Goal: Answer question/provide support: Share knowledge or assist other users

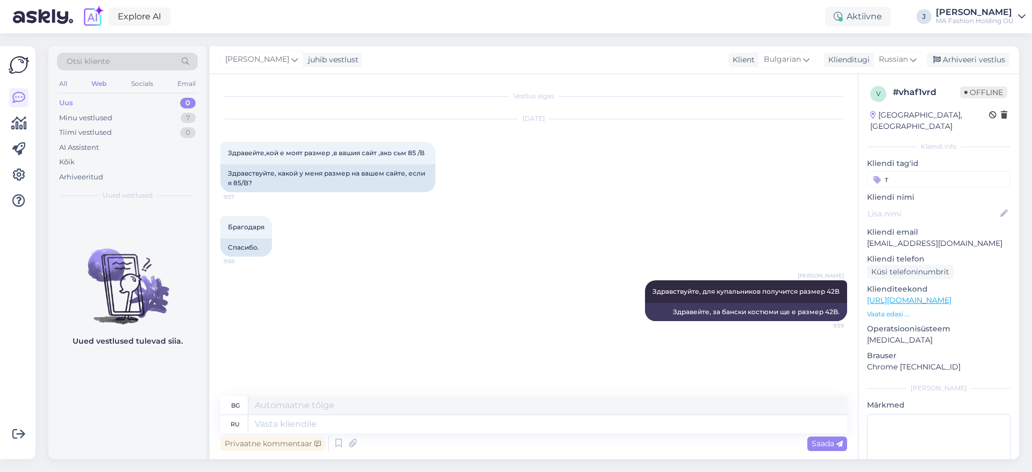
click at [100, 73] on div "Otsi kliente" at bounding box center [127, 65] width 141 height 24
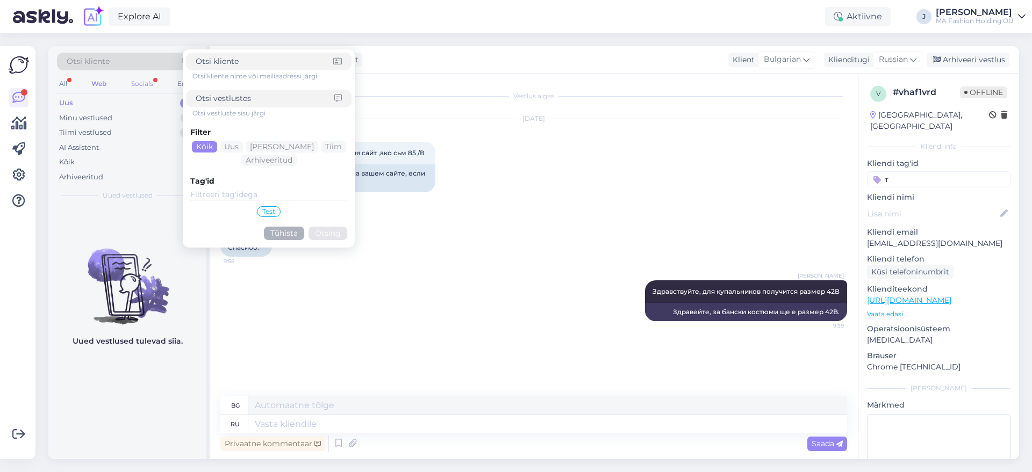
click at [146, 77] on div "Socials" at bounding box center [142, 84] width 26 height 14
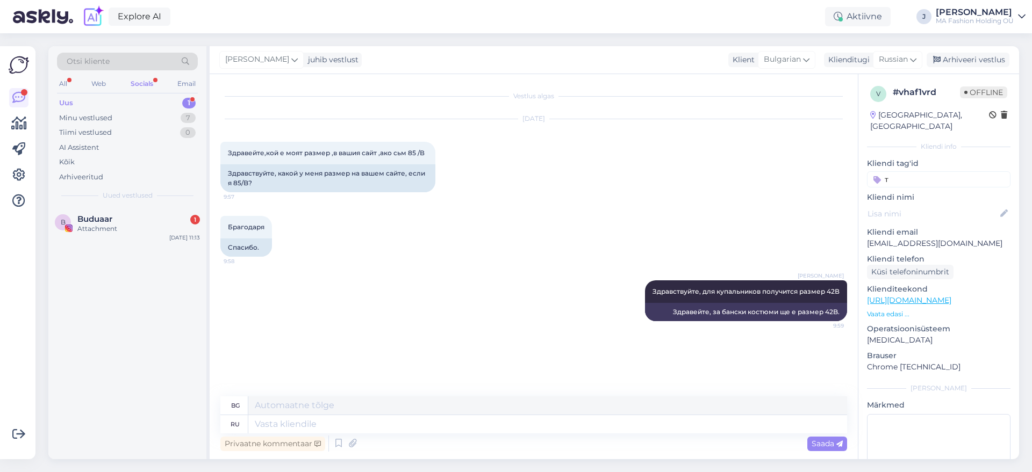
click at [136, 198] on span "Uued vestlused" at bounding box center [128, 196] width 50 height 10
click at [148, 217] on div "Buduaar 1" at bounding box center [138, 219] width 123 height 10
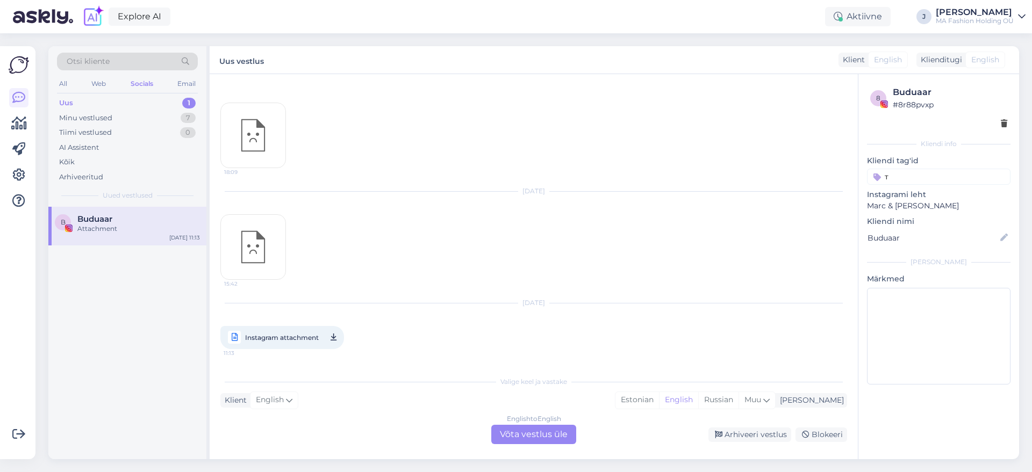
click at [541, 438] on div "English to English Võta vestlus üle" at bounding box center [533, 434] width 85 height 19
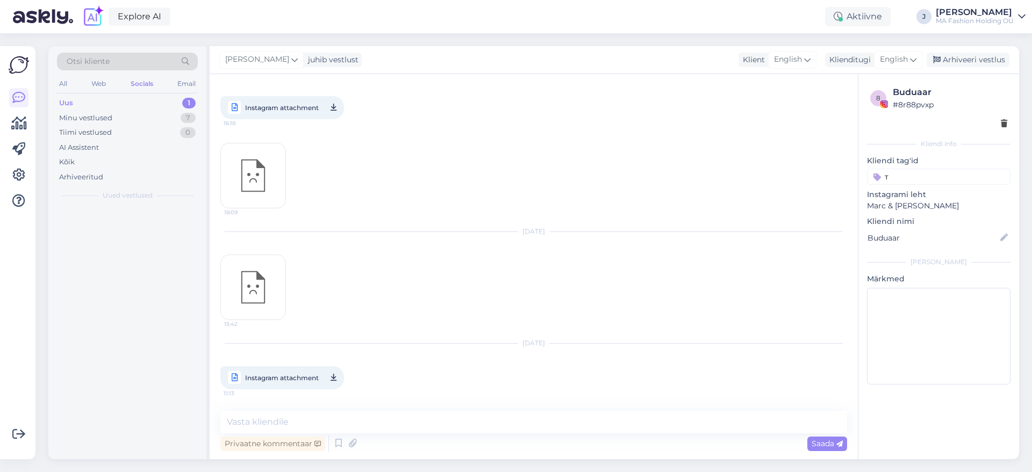
scroll to position [316, 0]
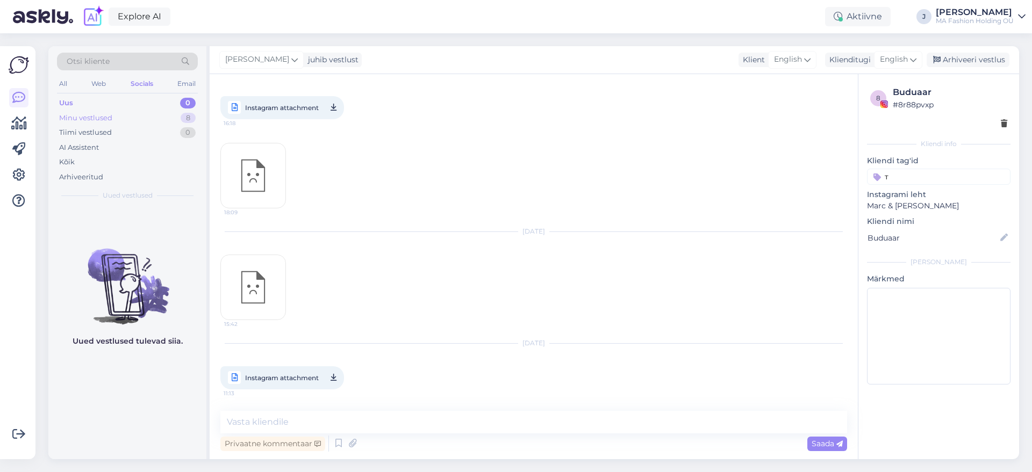
click at [125, 116] on div "Minu vestlused 8" at bounding box center [127, 118] width 141 height 15
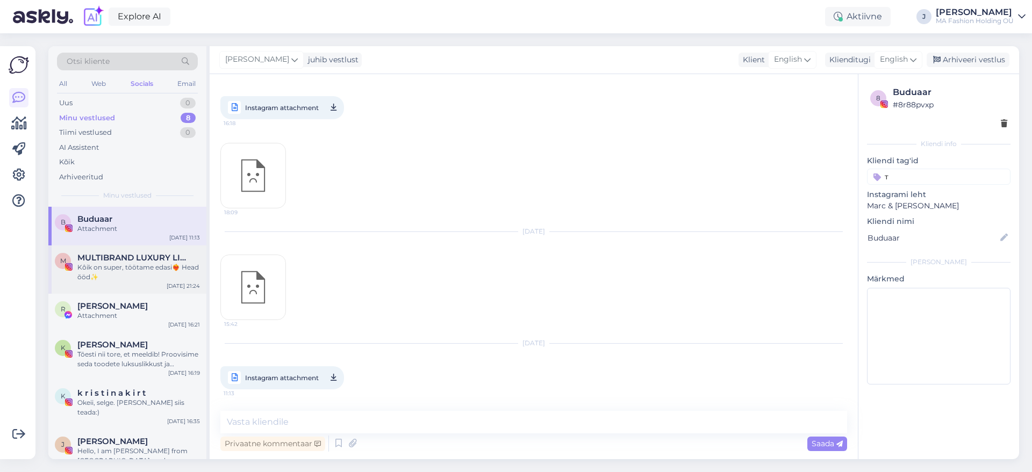
click at [147, 292] on div "M MULTIBRAND LUXURY LINGERIE boutique since [DATE] Kôik on super, töötame edasi…" at bounding box center [127, 270] width 158 height 48
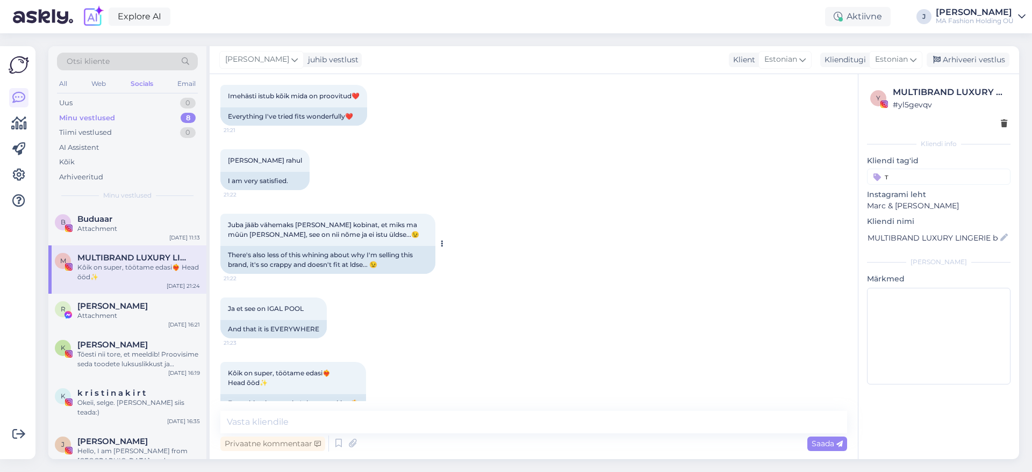
scroll to position [782, 0]
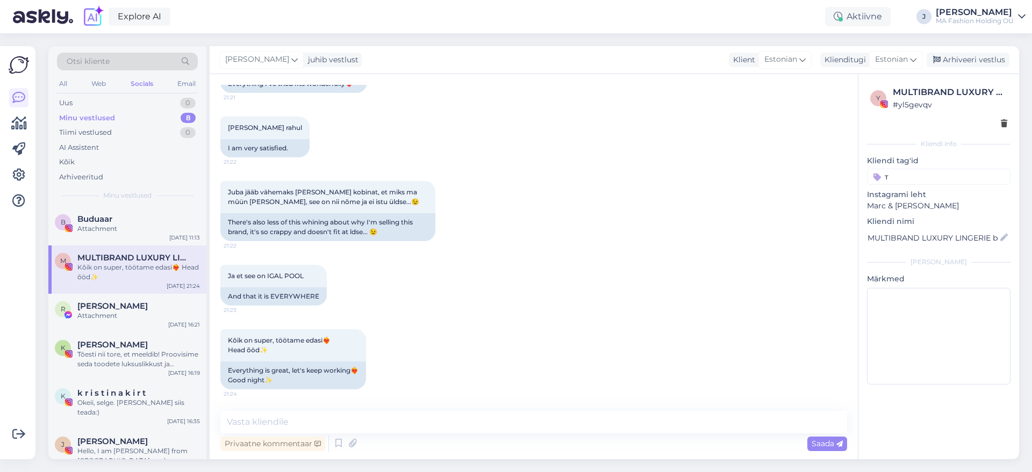
click at [69, 71] on div "Otsi kliente" at bounding box center [127, 65] width 141 height 24
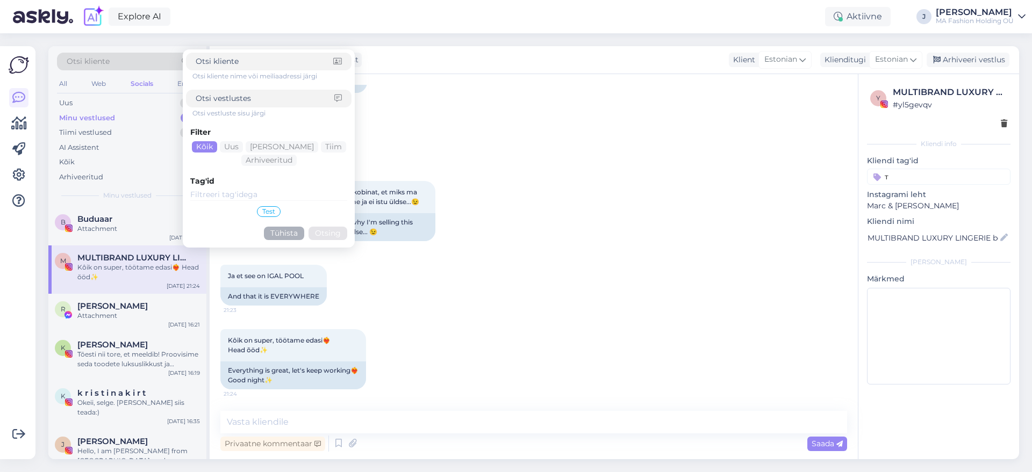
click at [72, 77] on div "All Web Socials Email" at bounding box center [127, 85] width 141 height 17
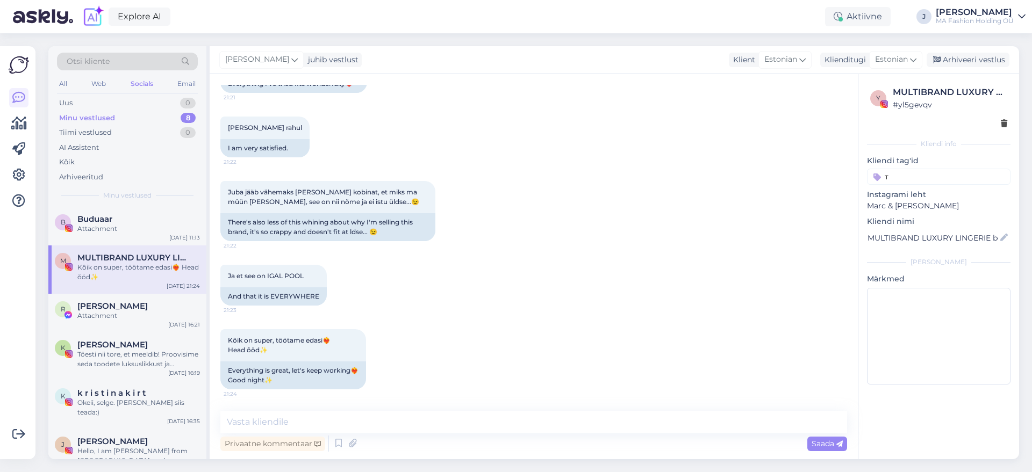
click at [72, 77] on div "All Web Socials Email" at bounding box center [127, 85] width 141 height 17
click at [72, 84] on div "All Web Socials Email" at bounding box center [127, 85] width 141 height 17
drag, startPoint x: 72, startPoint y: 84, endPoint x: 65, endPoint y: 87, distance: 7.7
click at [67, 87] on div "All Web Socials Email" at bounding box center [127, 85] width 141 height 17
click at [62, 86] on div "All" at bounding box center [63, 84] width 12 height 14
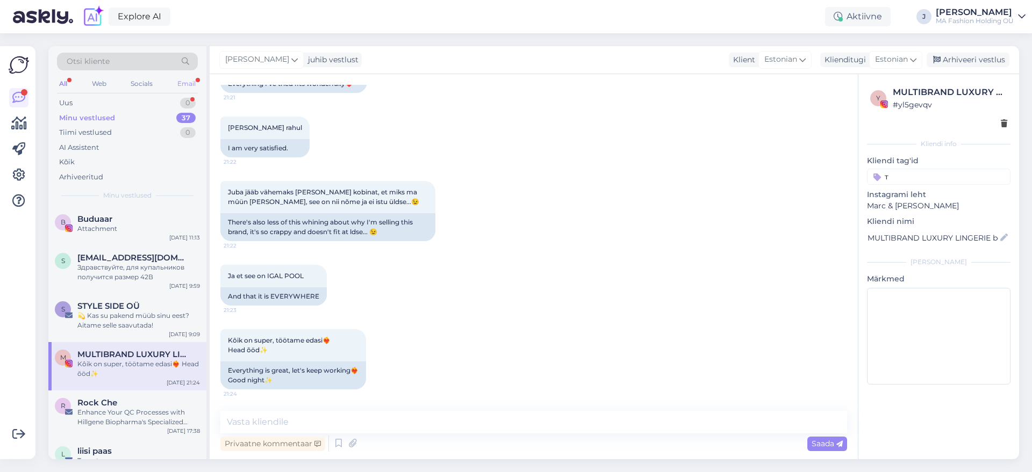
click at [188, 85] on div "Email" at bounding box center [186, 84] width 23 height 14
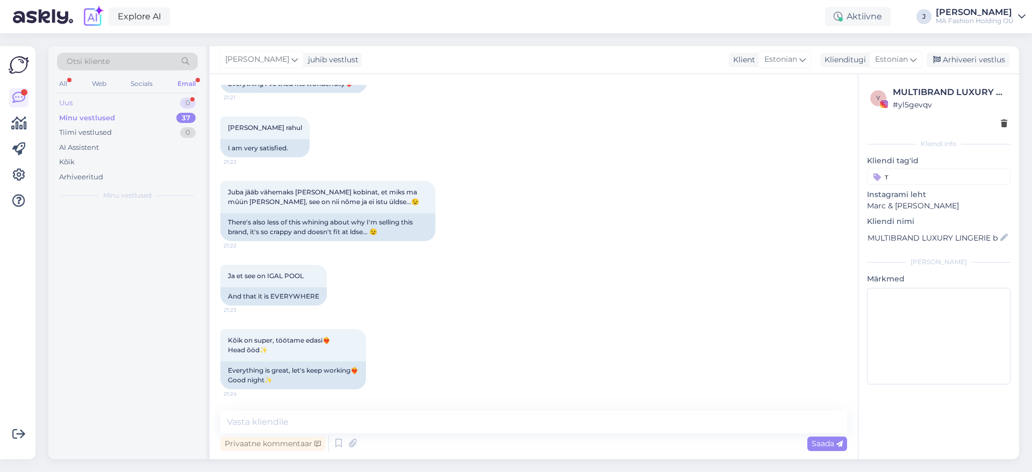
click at [178, 104] on div "Uus 0" at bounding box center [127, 103] width 141 height 15
click at [153, 250] on div "V [PERSON_NAME] 1 Sourcing eco-friendly fabrics for loungewear? [DATE] 11:25" at bounding box center [127, 231] width 158 height 48
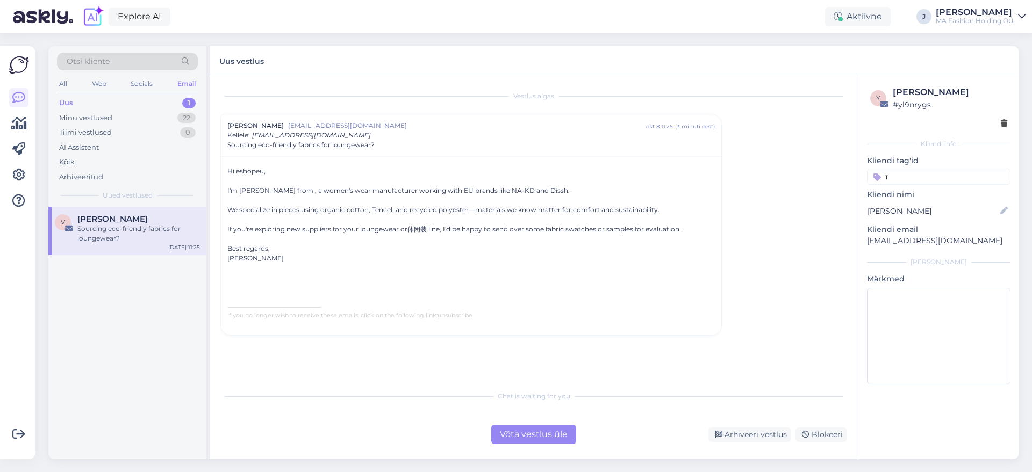
click at [539, 436] on div "Võta vestlus üle" at bounding box center [533, 434] width 85 height 19
